Goal: Check status: Check status

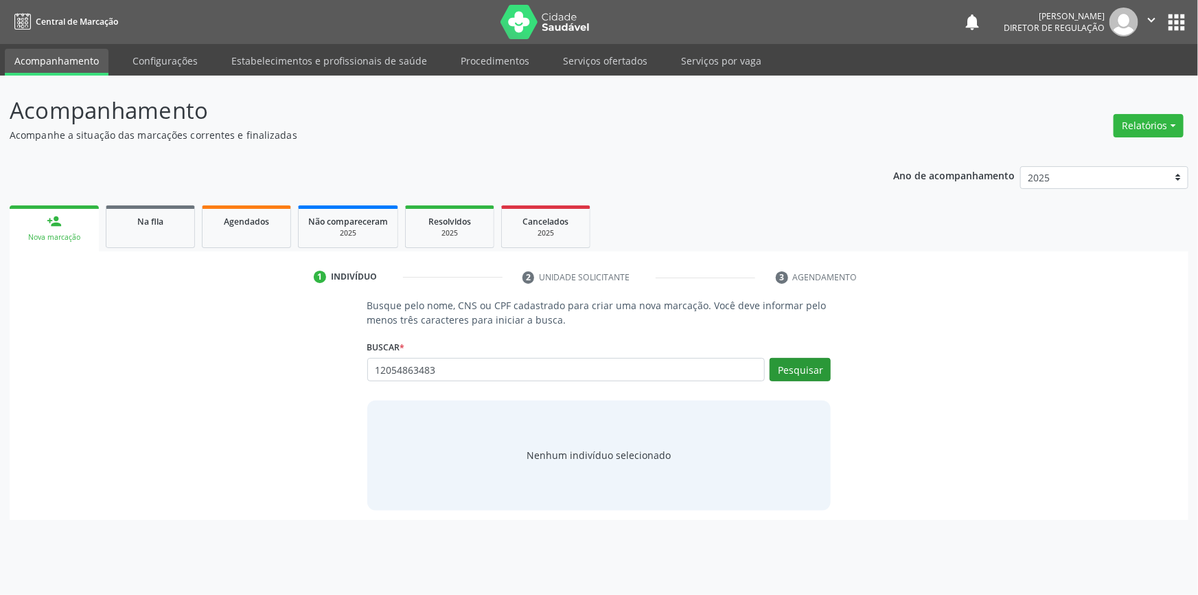
type input "12054863483"
click at [781, 361] on button "Pesquisar" at bounding box center [800, 369] width 61 height 23
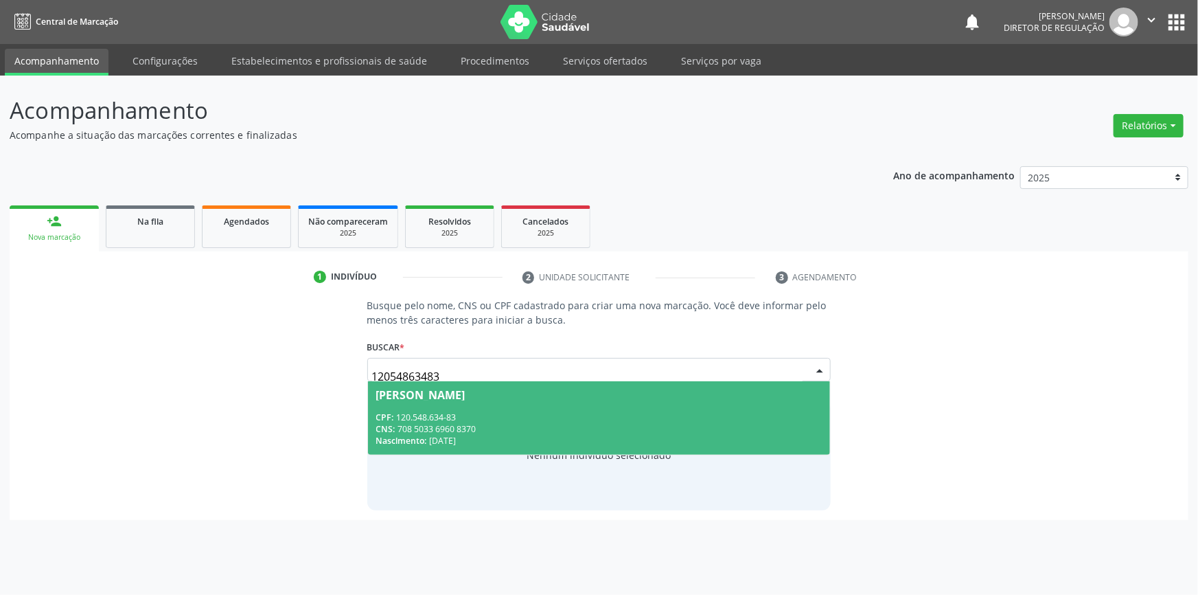
click at [472, 405] on span "Joao Marcos Marques Alves CPF: 120.548.634-83 CNS: 708 5033 6960 8370 Nasciment…" at bounding box center [599, 417] width 463 height 73
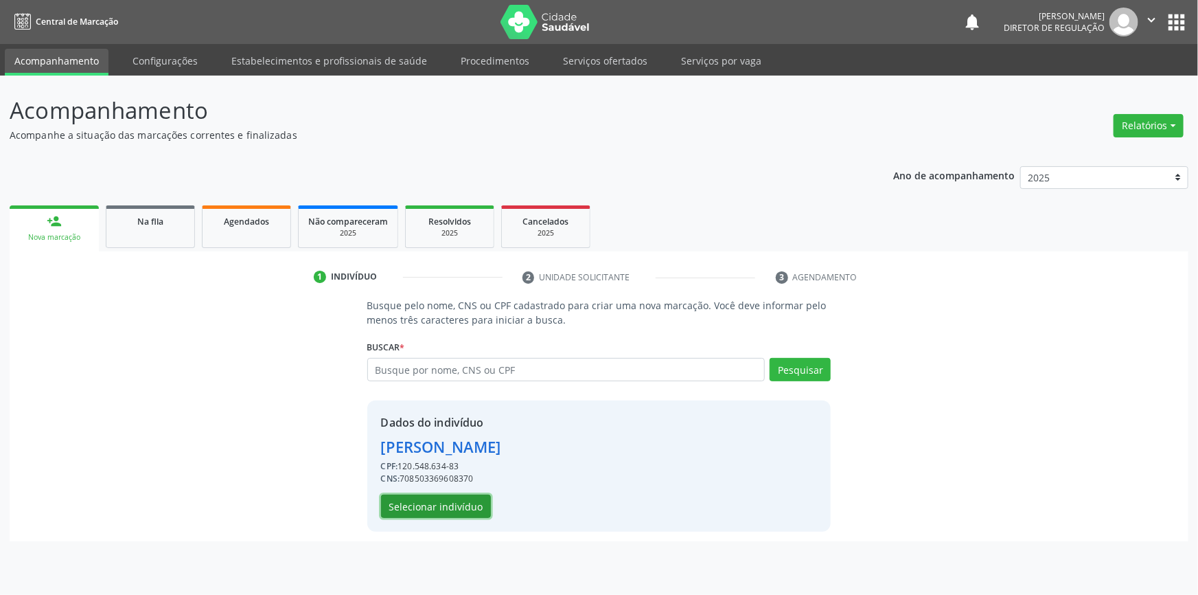
click at [448, 505] on button "Selecionar indivíduo" at bounding box center [436, 505] width 110 height 23
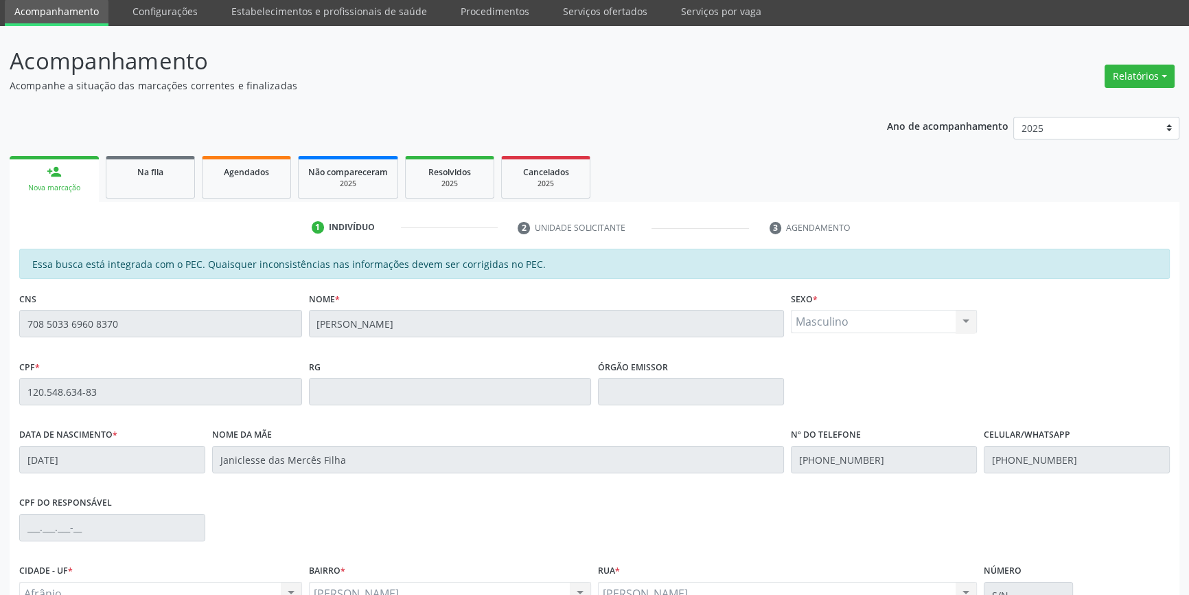
scroll to position [188, 0]
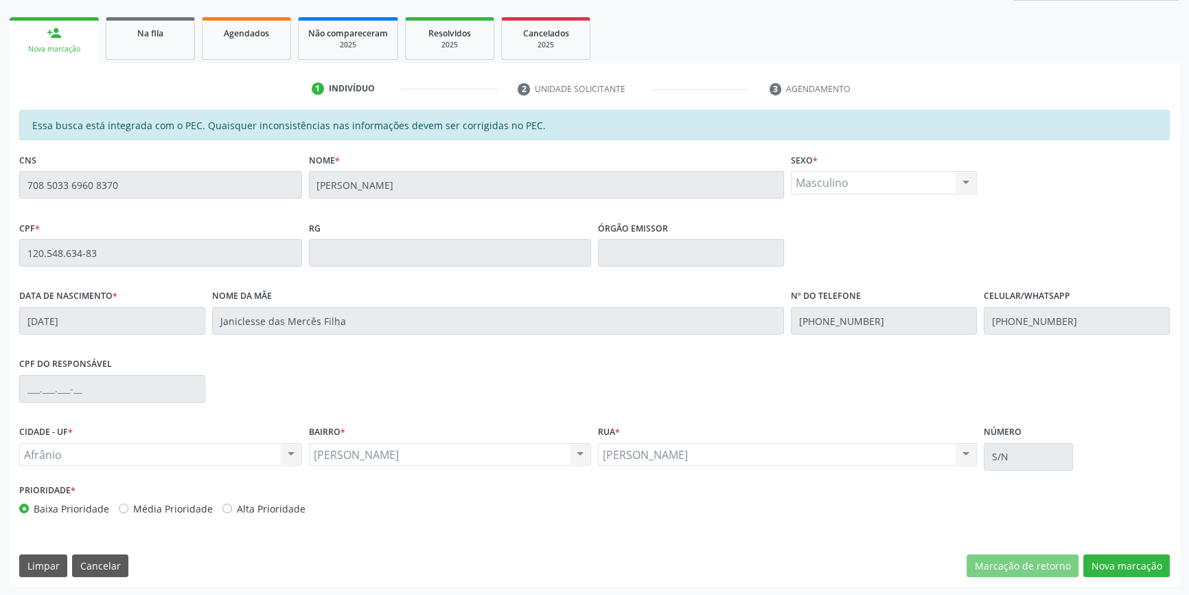
click at [754, 306] on div "Data de nascimento * 20/05/2002 Nome da mãe Janiclesse das Mercês Filha Nº do T…" at bounding box center [595, 320] width 1158 height 68
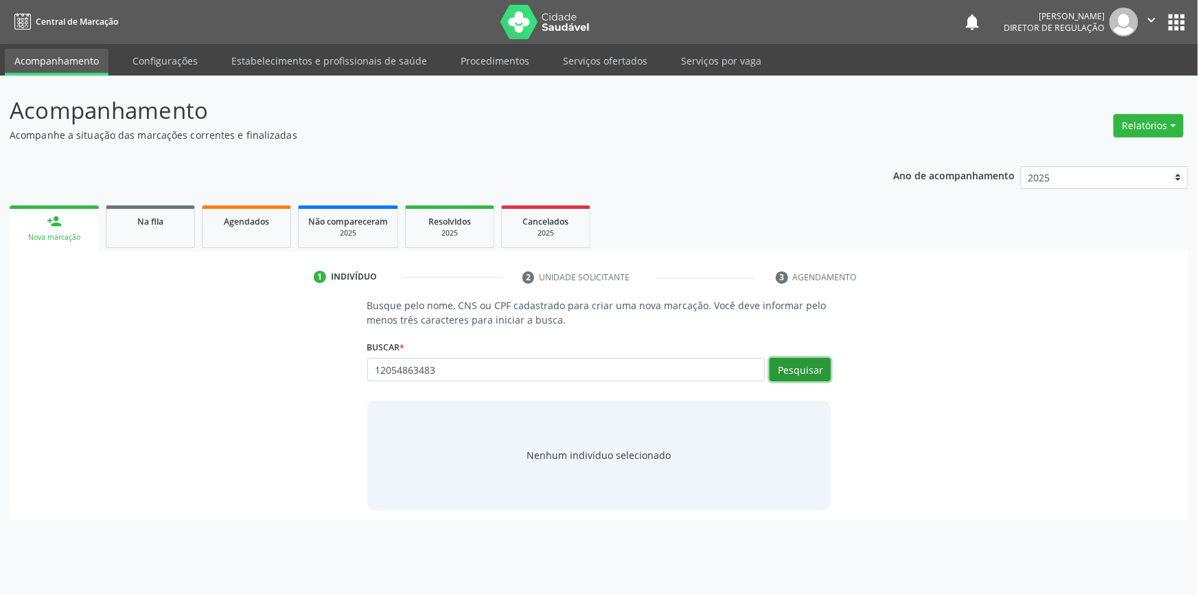
click at [803, 376] on button "Pesquisar" at bounding box center [800, 369] width 61 height 23
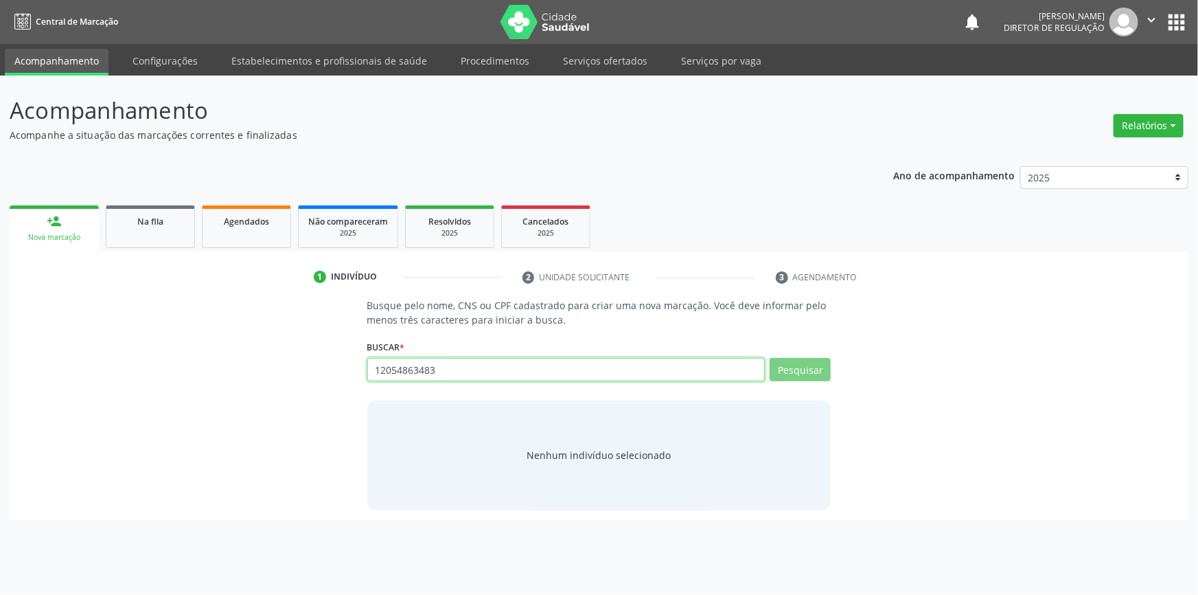
drag, startPoint x: 509, startPoint y: 374, endPoint x: 198, endPoint y: 363, distance: 311.3
click at [200, 363] on div "Busque pelo nome, CNS ou CPF cadastrado para criar uma nova marcação. Você deve…" at bounding box center [599, 404] width 1160 height 212
type input "janiclesse"
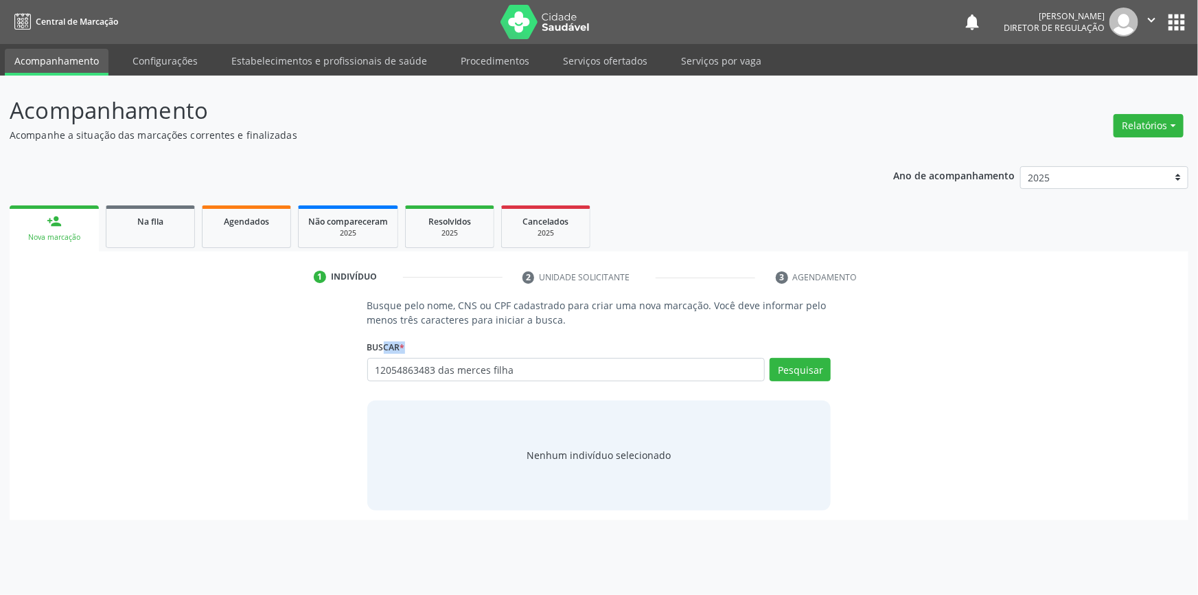
drag, startPoint x: 573, startPoint y: 380, endPoint x: 165, endPoint y: 355, distance: 408.7
click at [164, 355] on div "Busque pelo nome, CNS ou CPF cadastrado para criar uma nova marcação. Você deve…" at bounding box center [599, 404] width 1160 height 212
drag, startPoint x: 549, startPoint y: 360, endPoint x: 543, endPoint y: 365, distance: 8.3
click at [549, 361] on input "12054863483 das merces filha" at bounding box center [566, 369] width 398 height 23
click at [538, 367] on input "12054863483 das merces filha" at bounding box center [566, 369] width 398 height 23
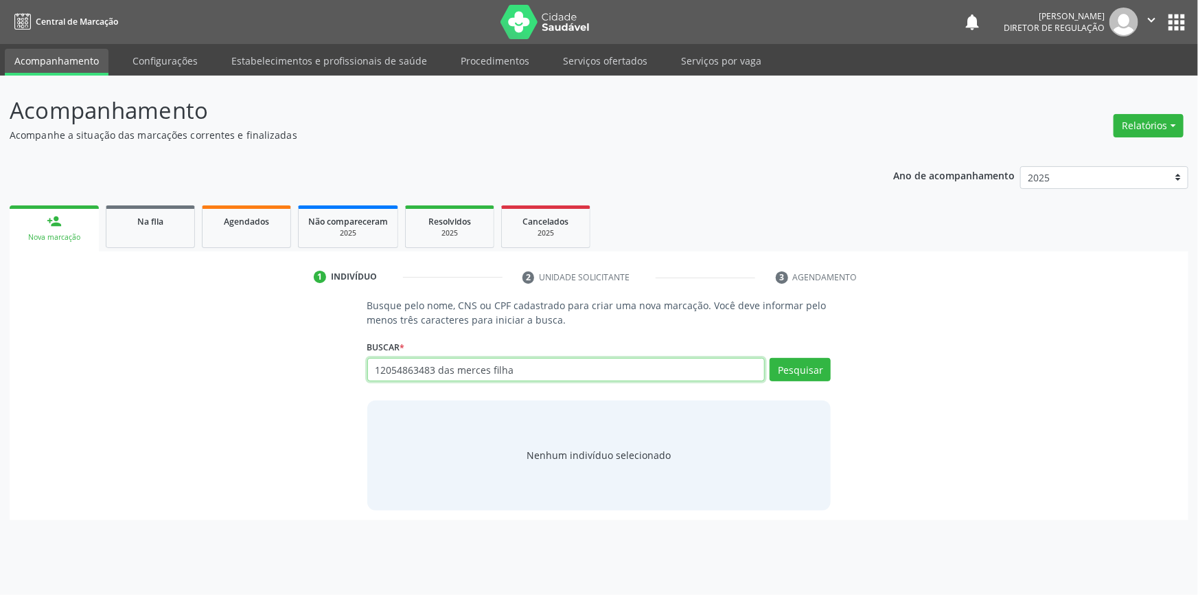
drag, startPoint x: 538, startPoint y: 367, endPoint x: 227, endPoint y: 381, distance: 312.1
click at [229, 381] on div "Busque pelo nome, CNS ou CPF cadastrado para criar uma nova marcação. Você deve…" at bounding box center [599, 404] width 1160 height 212
type input "janiclesse das merces"
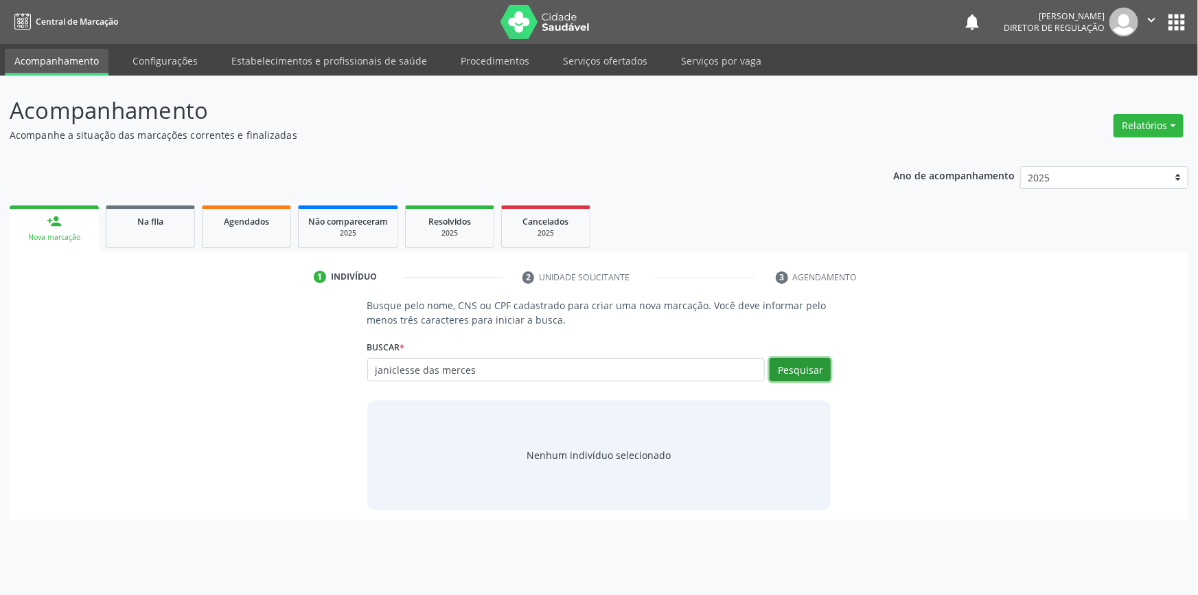
click at [803, 374] on button "Pesquisar" at bounding box center [800, 369] width 61 height 23
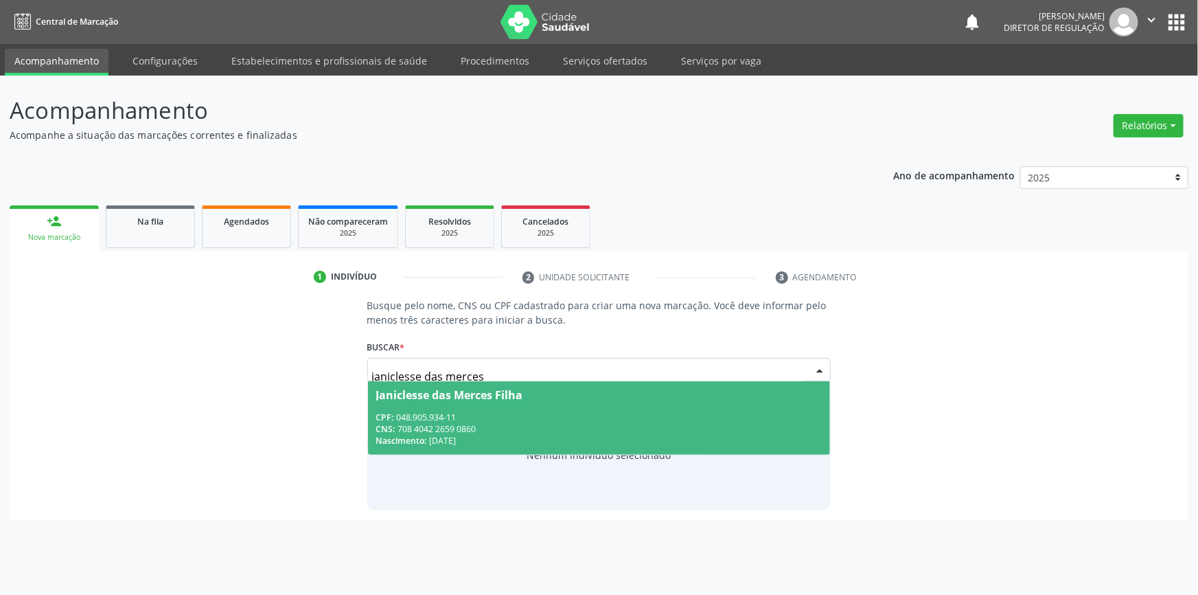
click at [496, 423] on div "CNS: 708 4042 2659 0860" at bounding box center [599, 429] width 446 height 12
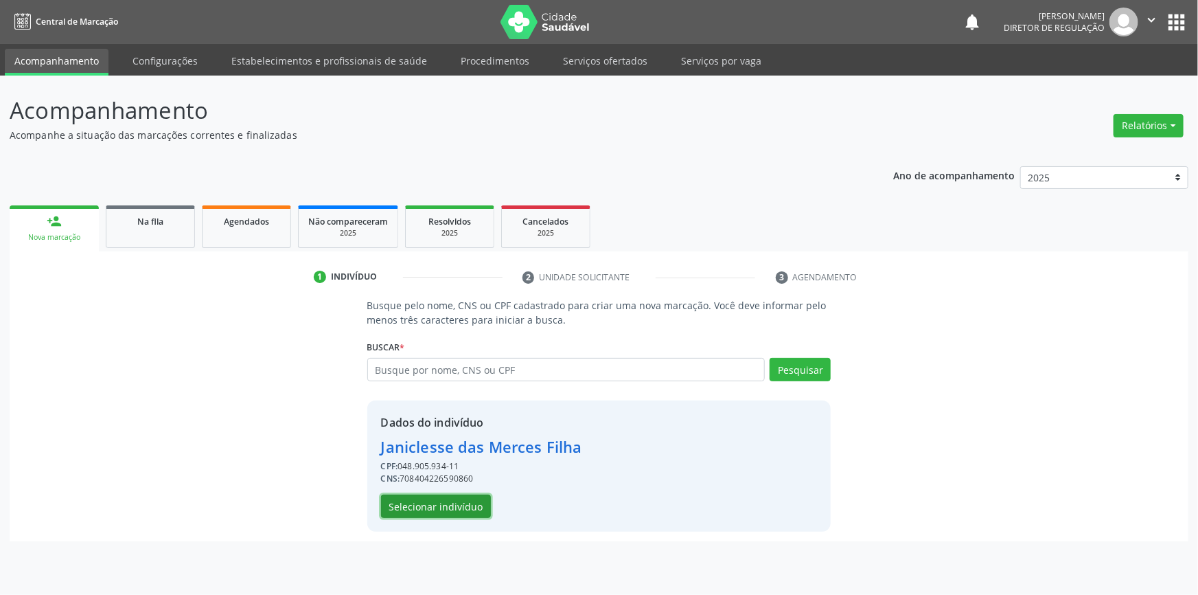
click at [453, 508] on button "Selecionar indivíduo" at bounding box center [436, 505] width 110 height 23
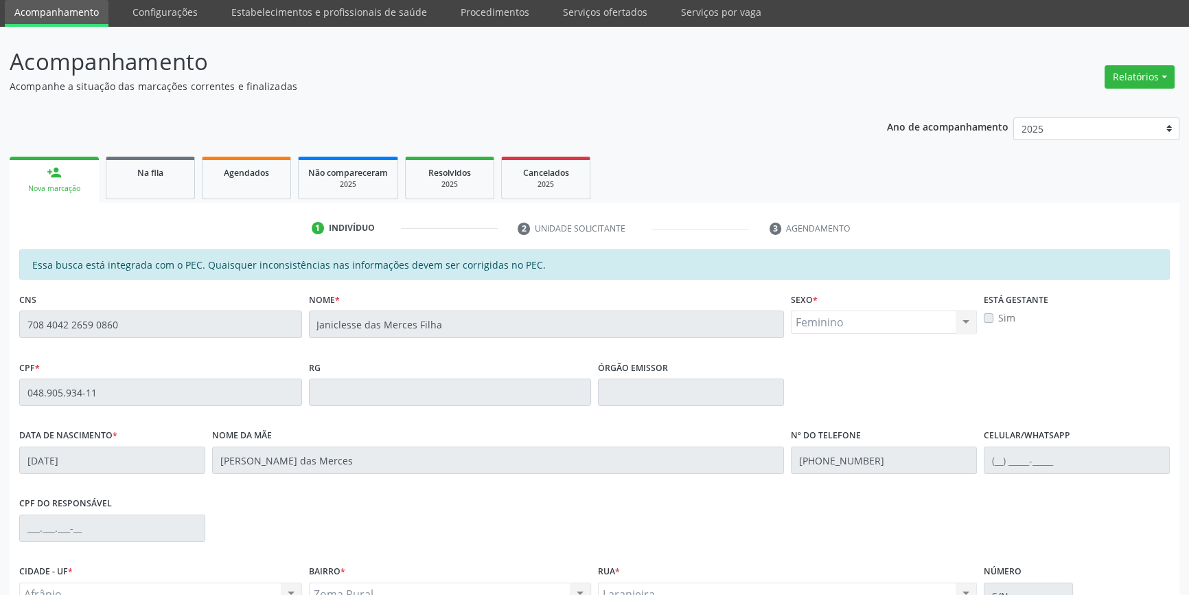
scroll to position [124, 0]
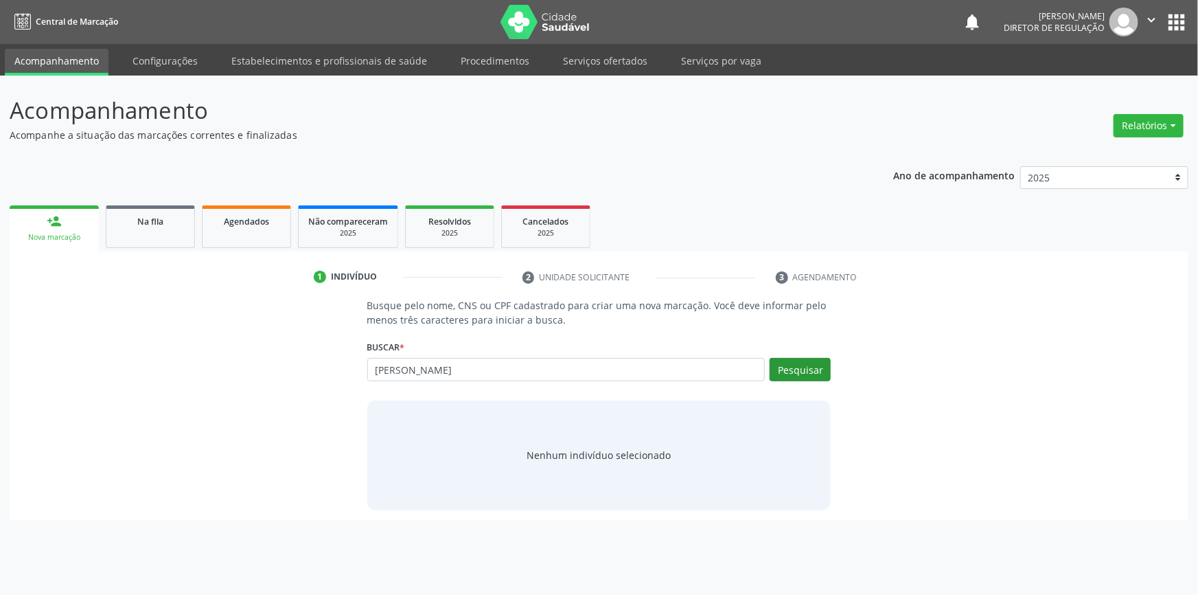
type input "[PERSON_NAME]"
click at [790, 374] on button "Pesquisar" at bounding box center [800, 369] width 61 height 23
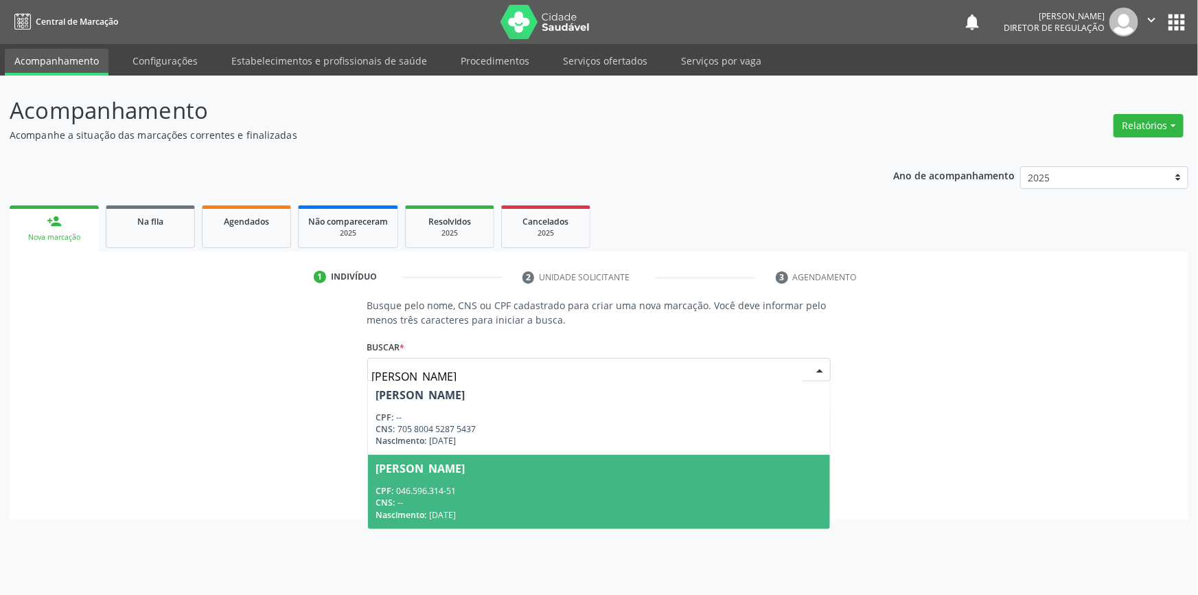
click at [529, 474] on span "[PERSON_NAME] CPF: 046.596.314-51 CNS: -- Nascimento: [DATE]" at bounding box center [599, 491] width 463 height 73
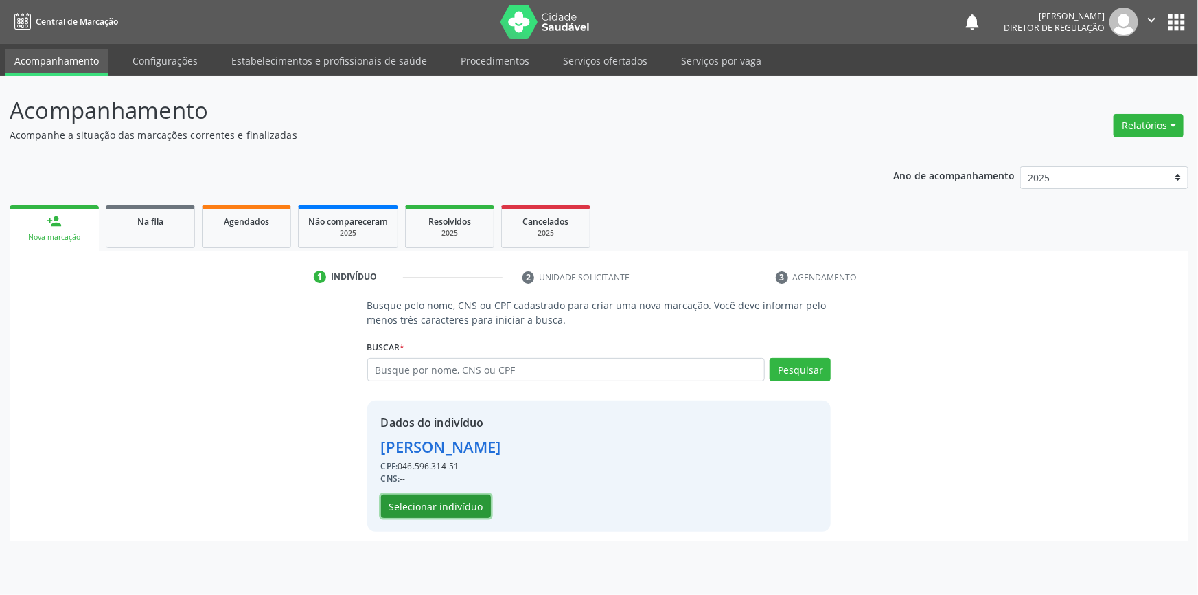
click at [454, 505] on button "Selecionar indivíduo" at bounding box center [436, 505] width 110 height 23
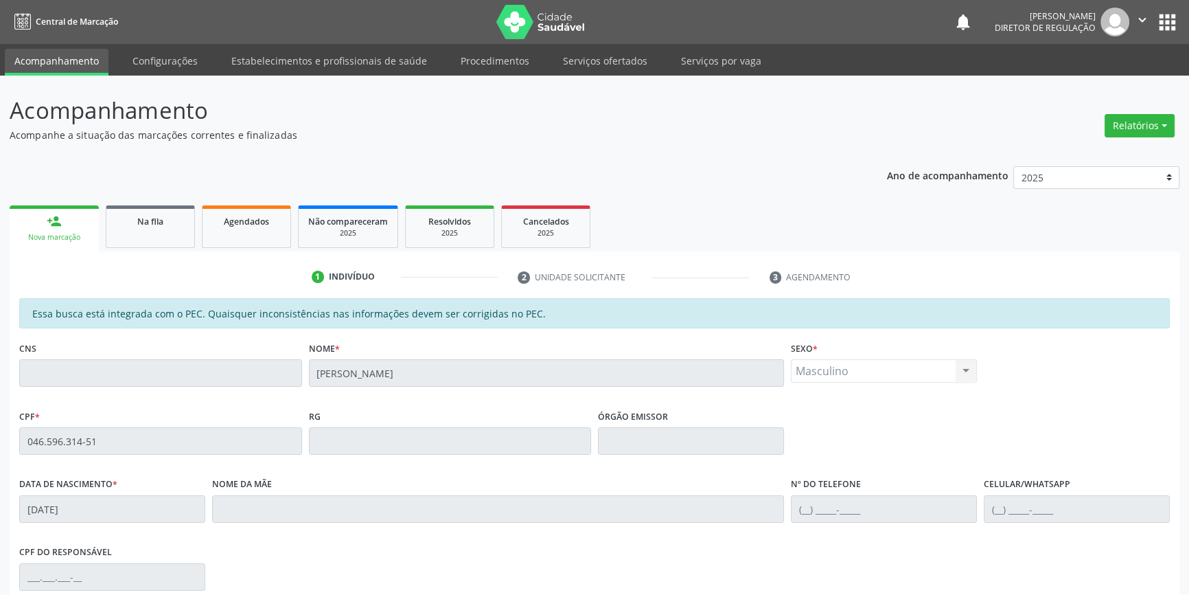
scroll to position [188, 0]
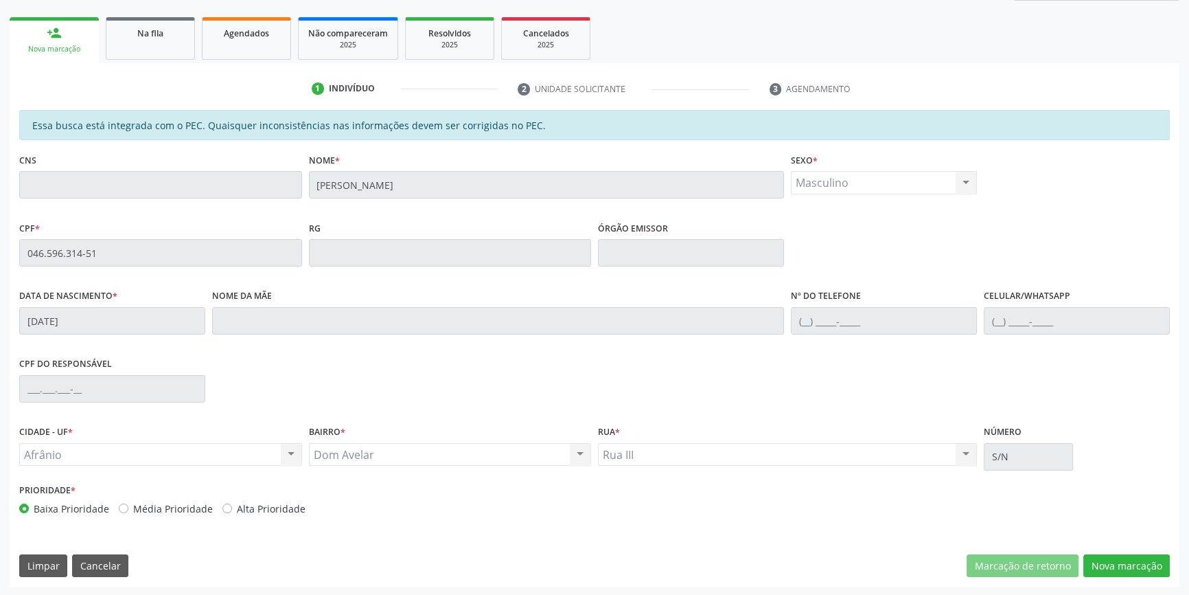
click at [0, 238] on div "Acompanhamento Acompanhe a situação das marcações correntes e finalizadas Relat…" at bounding box center [594, 241] width 1189 height 709
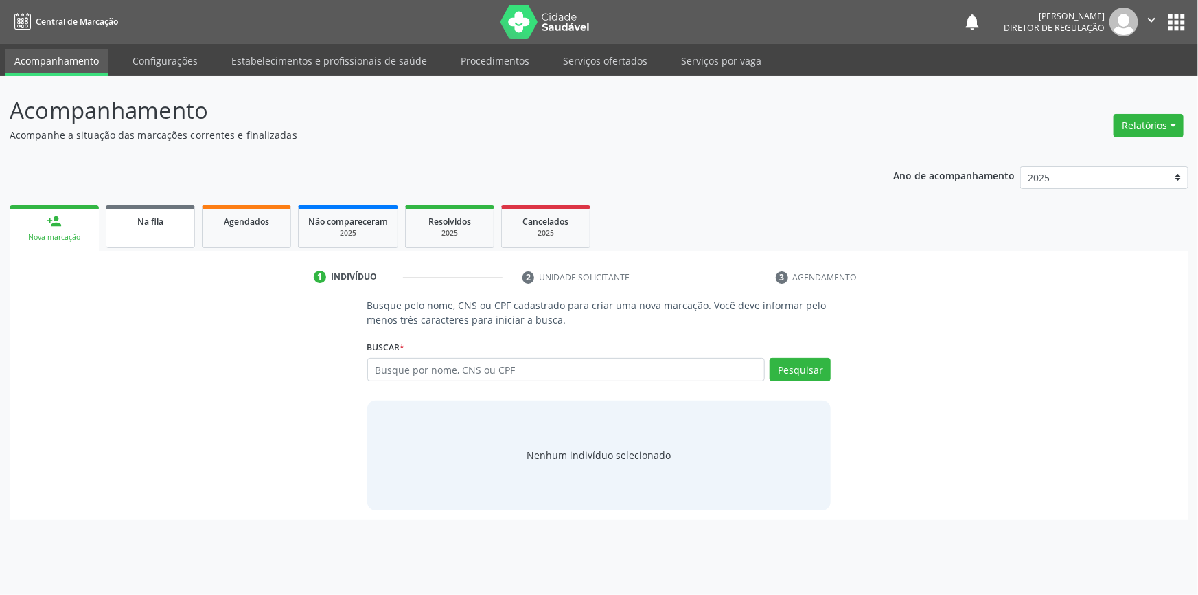
click at [149, 223] on span "Na fila" at bounding box center [150, 222] width 26 height 12
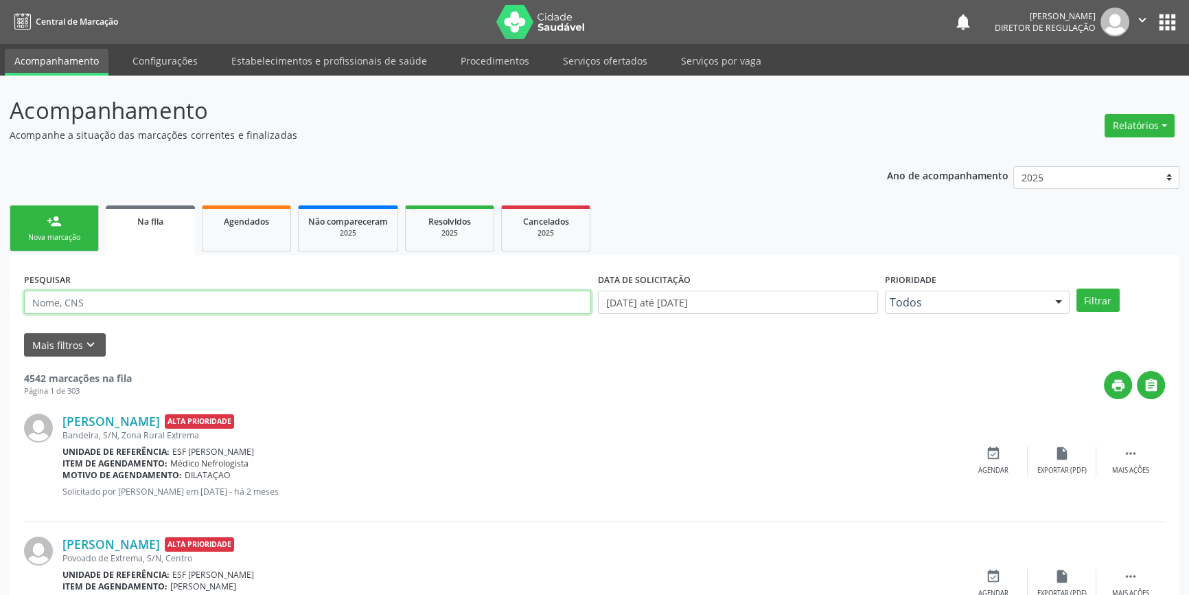
click at [157, 301] on input "text" at bounding box center [307, 301] width 567 height 23
type input "708404202721868"
click at [1090, 289] on button "Filtrar" at bounding box center [1098, 299] width 43 height 23
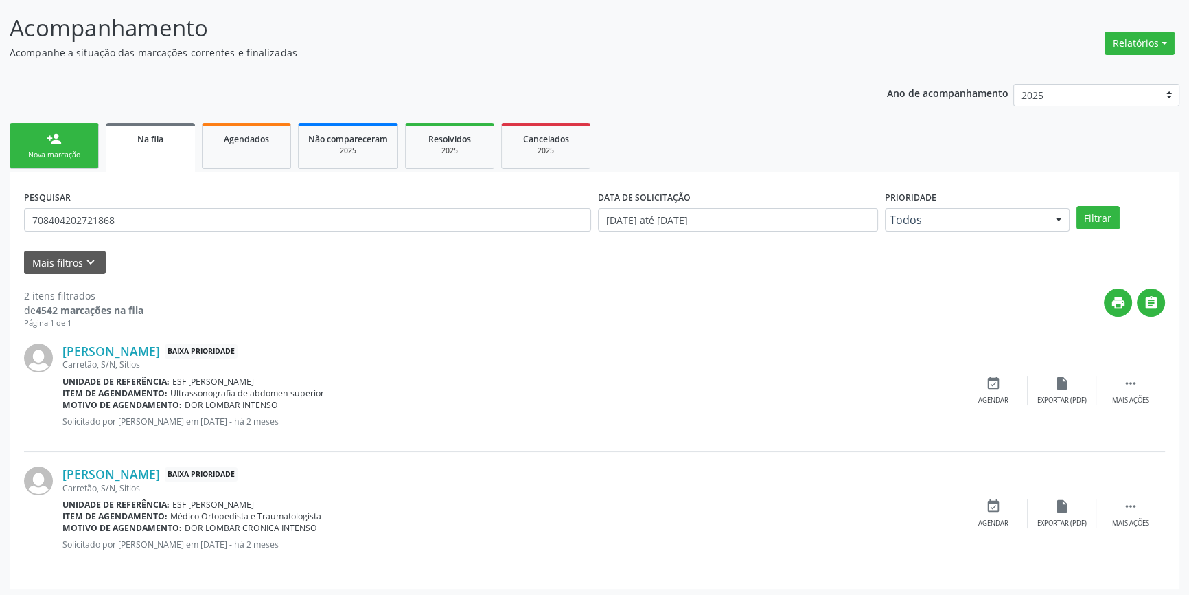
scroll to position [84, 0]
